Goal: Task Accomplishment & Management: Use online tool/utility

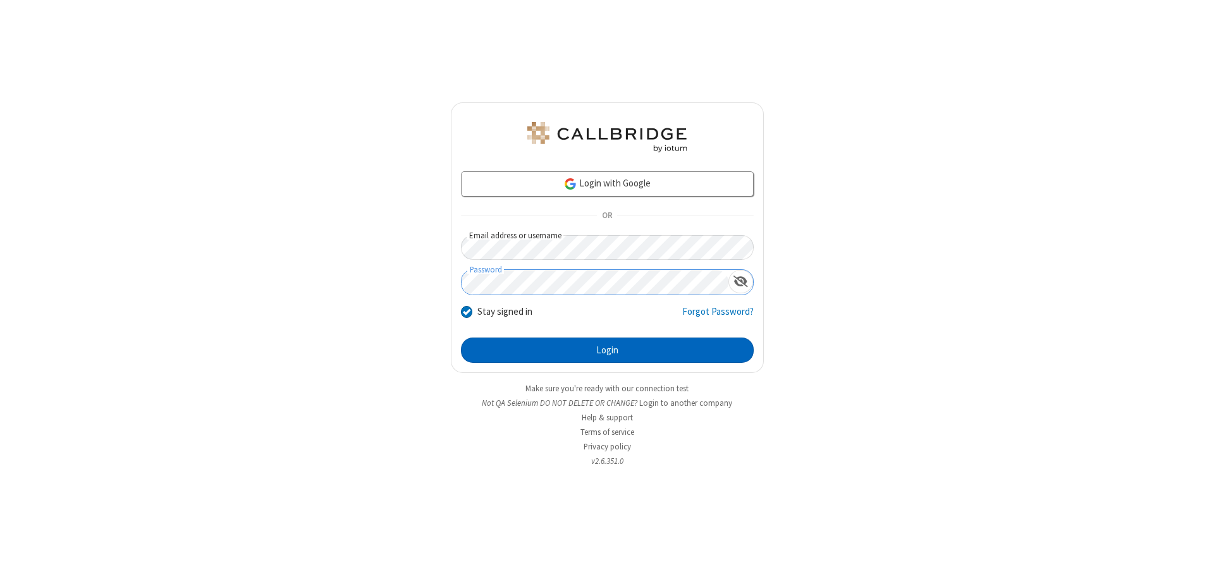
click at [607, 350] on button "Login" at bounding box center [607, 350] width 293 height 25
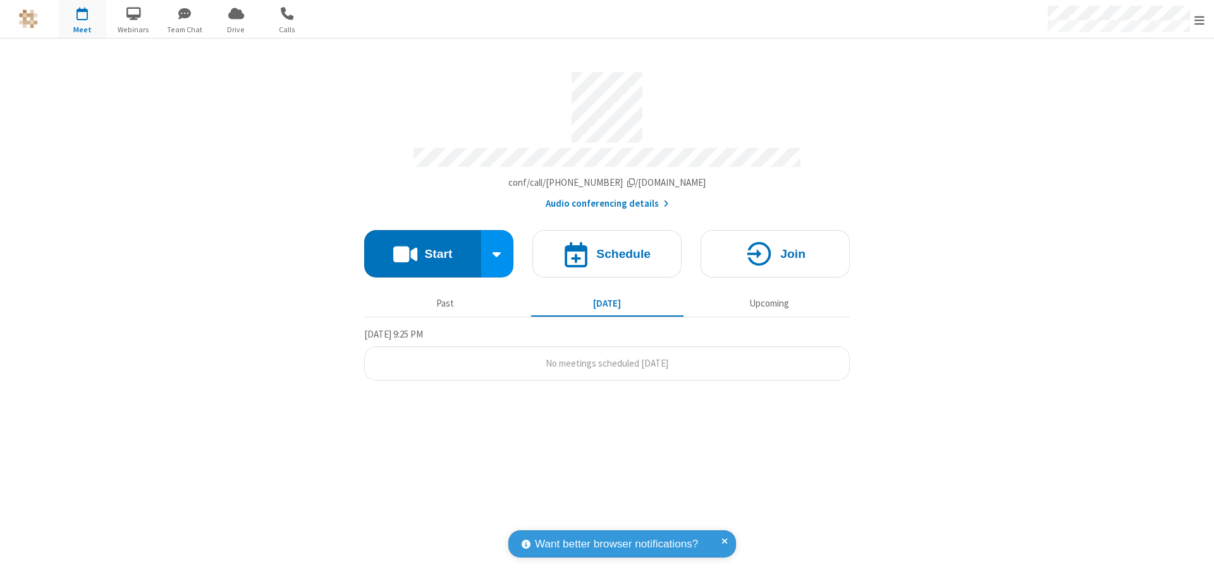
click at [422, 248] on button "Start" at bounding box center [422, 253] width 117 height 47
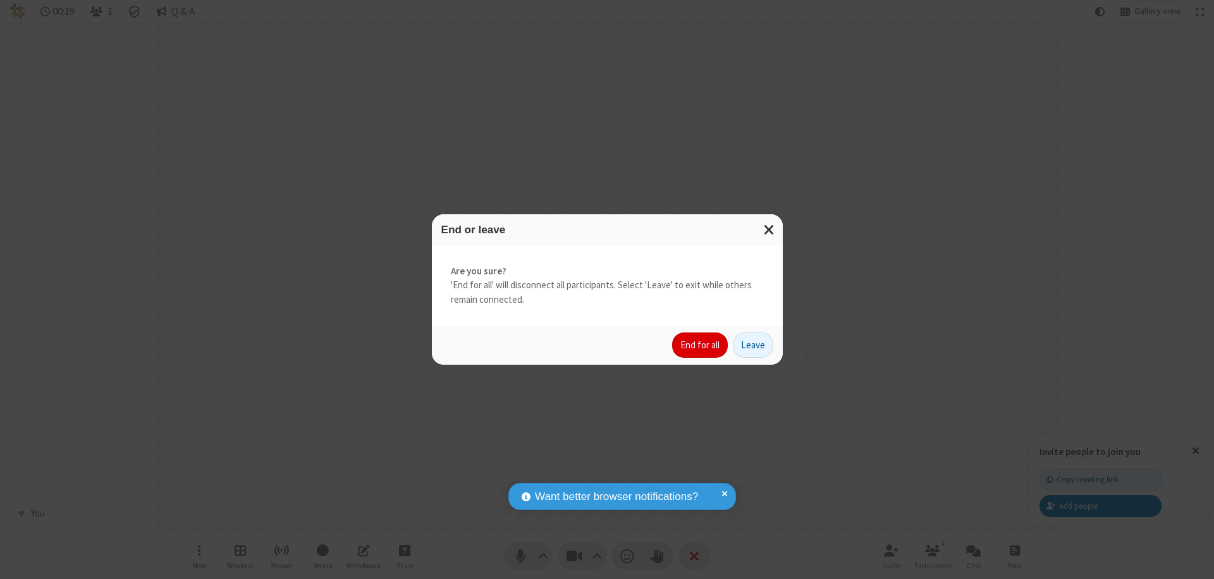
click at [701, 345] on button "End for all" at bounding box center [700, 345] width 56 height 25
